Goal: Navigation & Orientation: Find specific page/section

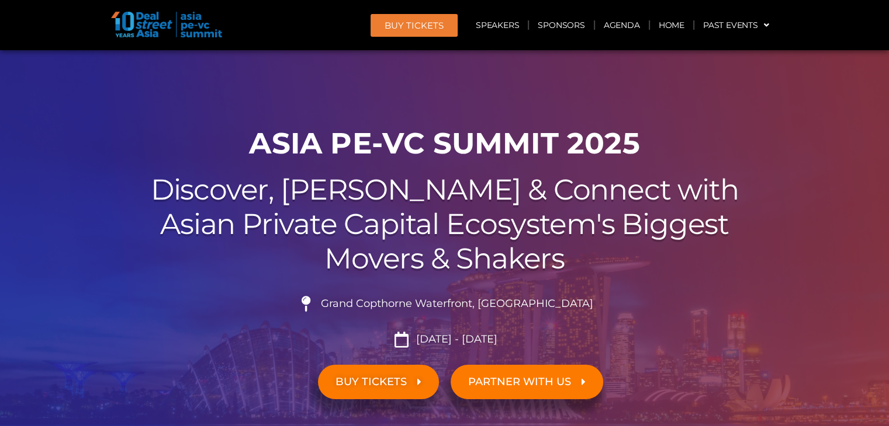
click at [194, 17] on img at bounding box center [166, 25] width 111 height 26
click at [195, 29] on img at bounding box center [166, 25] width 111 height 26
click at [623, 25] on link "Agenda" at bounding box center [622, 25] width 54 height 27
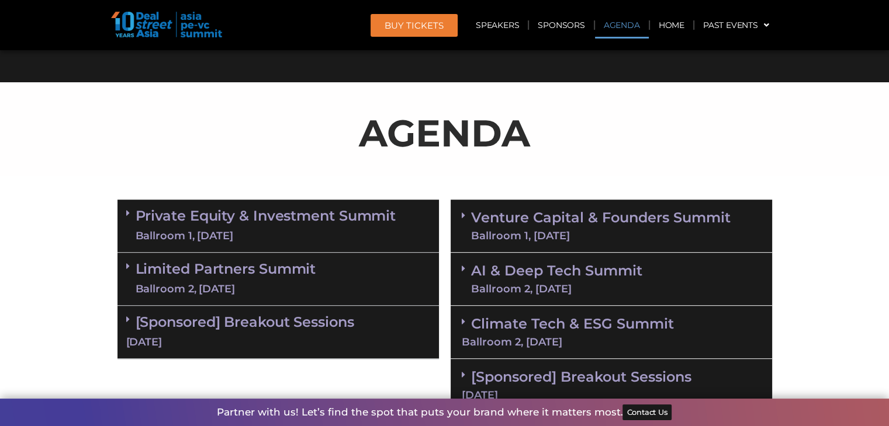
scroll to position [621, 0]
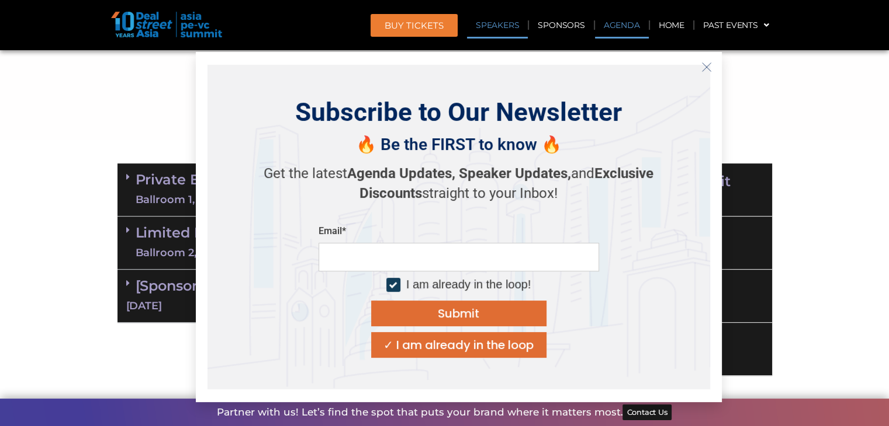
click at [511, 22] on link "Speakers" at bounding box center [497, 25] width 61 height 27
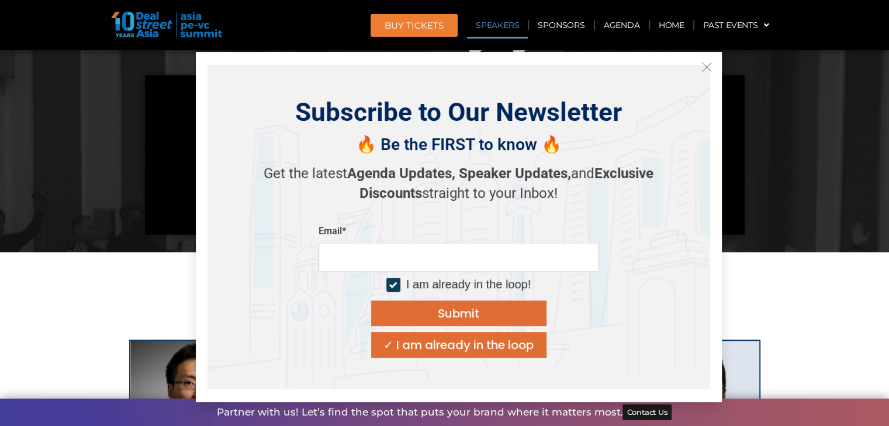
scroll to position [1279, 0]
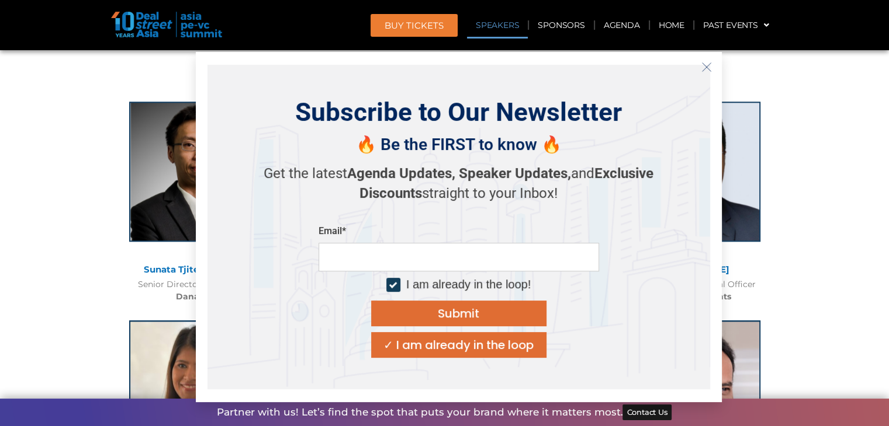
click at [141, 27] on img at bounding box center [166, 25] width 111 height 26
click at [707, 71] on icon "Close" at bounding box center [706, 67] width 11 height 11
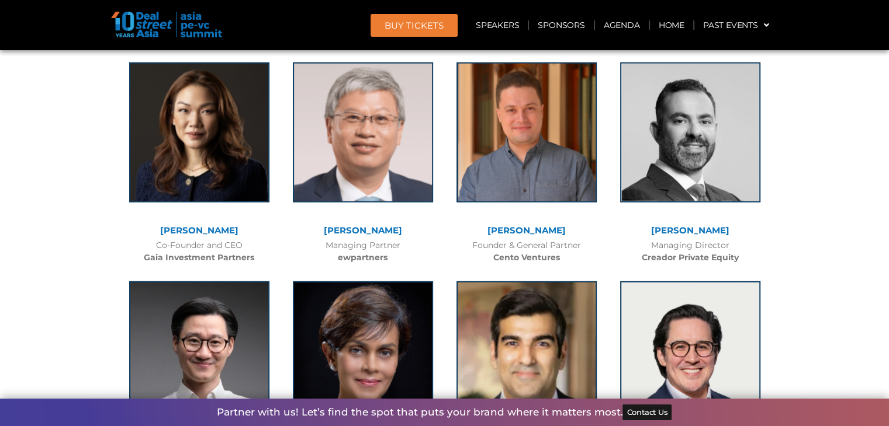
scroll to position [3090, 0]
